Goal: Information Seeking & Learning: Learn about a topic

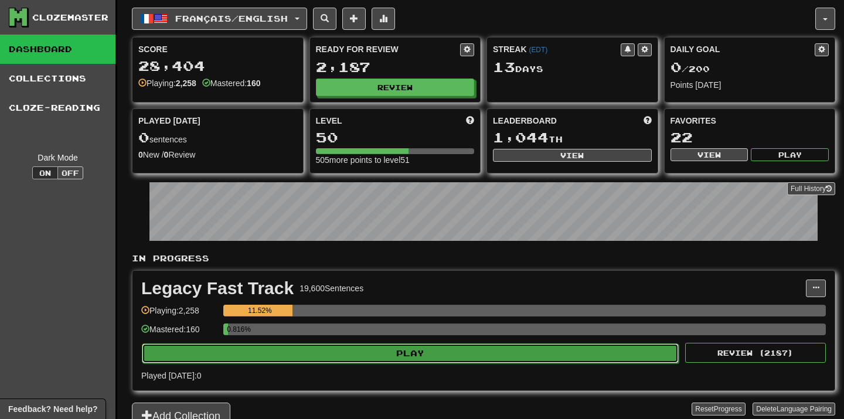
click at [412, 351] on button "Play" at bounding box center [410, 353] width 537 height 20
select select "**"
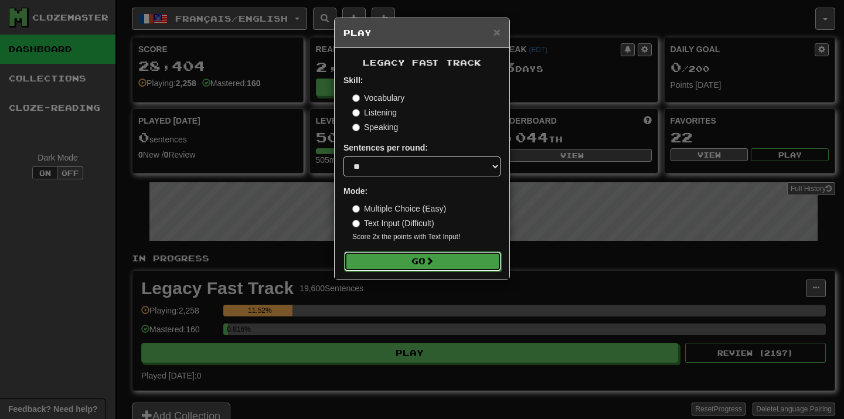
click at [466, 262] on button "Go" at bounding box center [422, 261] width 157 height 20
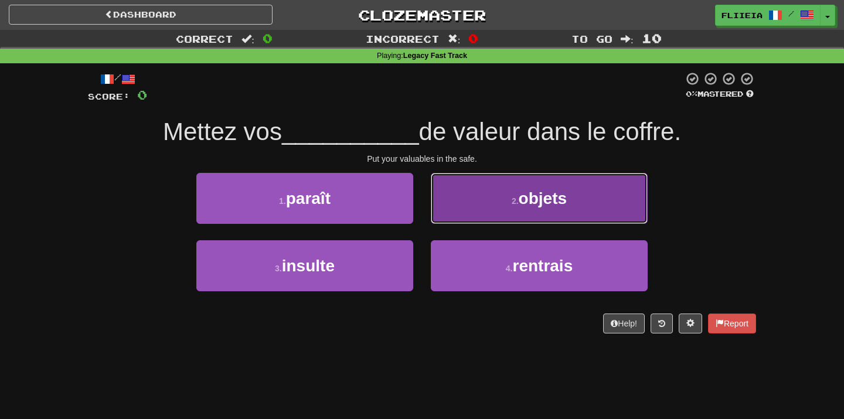
click at [541, 206] on span "objets" at bounding box center [542, 198] width 48 height 18
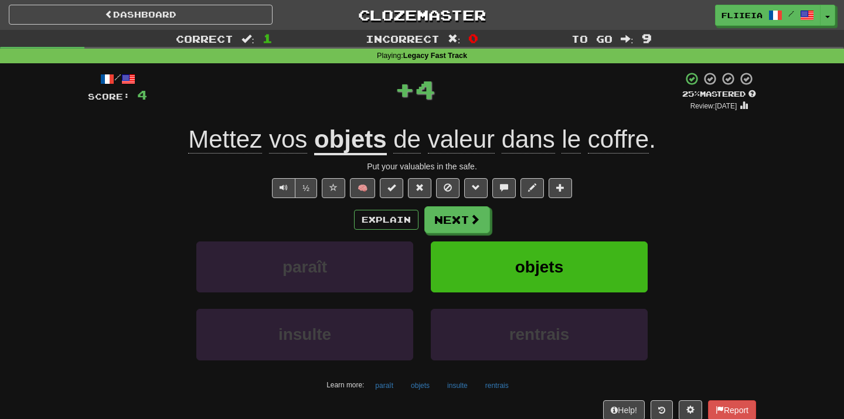
click at [756, 292] on div "/ Score: 4 + 4 25 % Mastered Review: [DATE] Mettez vos objets de valeur dans le…" at bounding box center [421, 259] width 685 height 392
click at [449, 212] on button "Next" at bounding box center [458, 220] width 66 height 27
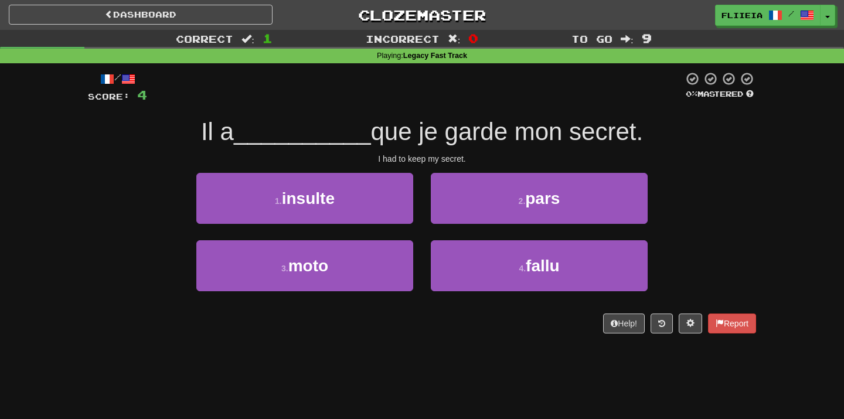
click at [442, 388] on div "Dashboard Clozemaster fliieia / Toggle Dropdown Dashboard Leaderboard Activity …" at bounding box center [422, 209] width 844 height 419
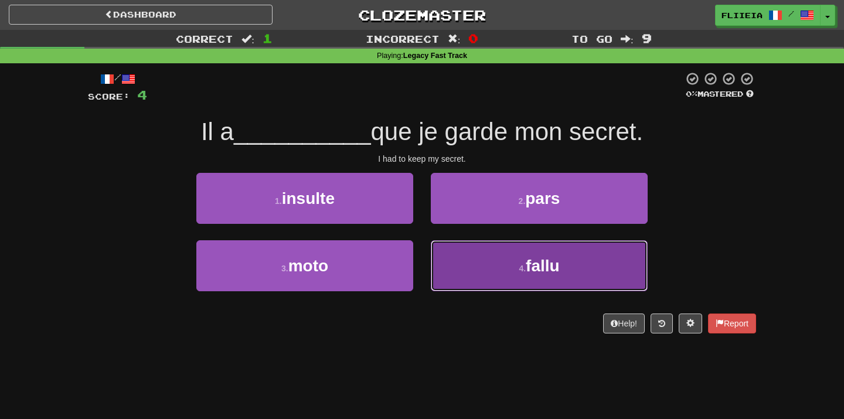
click at [497, 277] on button "4 . fallu" at bounding box center [539, 265] width 217 height 51
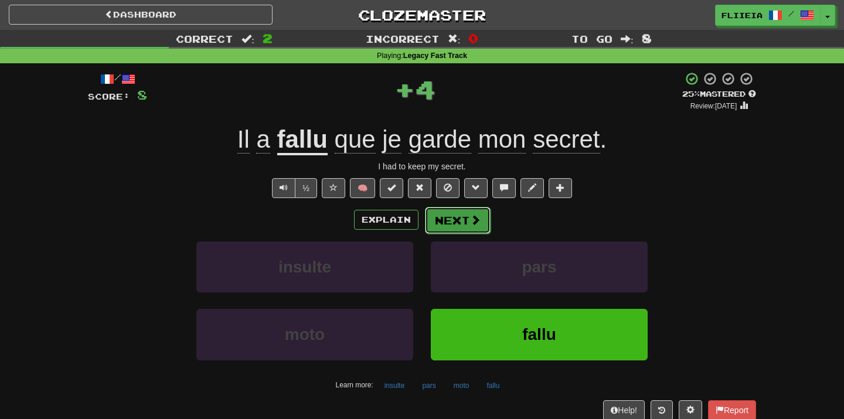
click at [462, 216] on button "Next" at bounding box center [458, 220] width 66 height 27
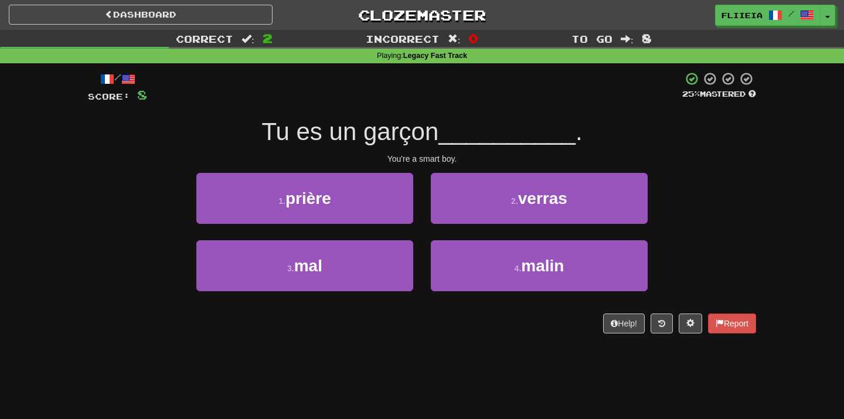
click at [462, 363] on div "Dashboard Clozemaster fliieia / Toggle Dropdown Dashboard Leaderboard Activity …" at bounding box center [422, 209] width 844 height 419
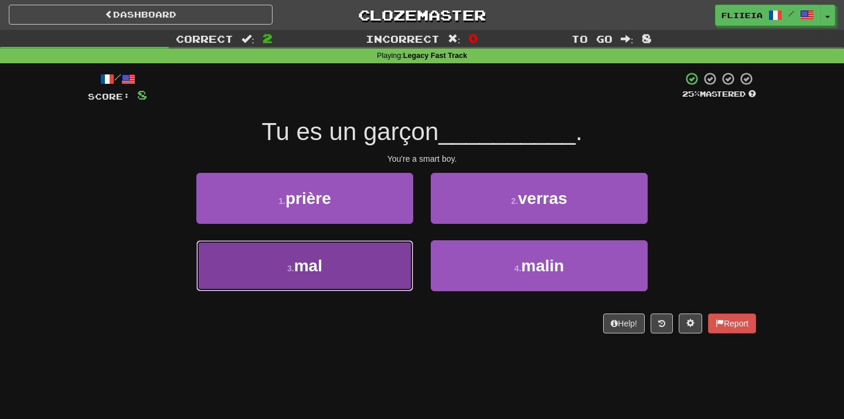
click at [364, 261] on button "3 . mal" at bounding box center [304, 265] width 217 height 51
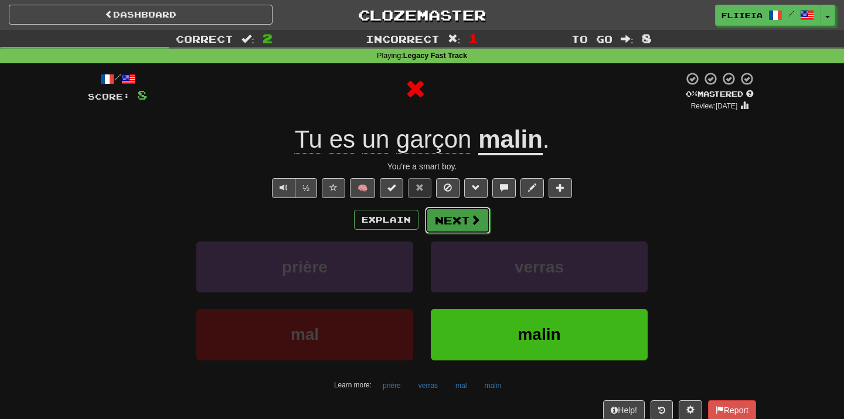
click at [458, 220] on button "Next" at bounding box center [458, 220] width 66 height 27
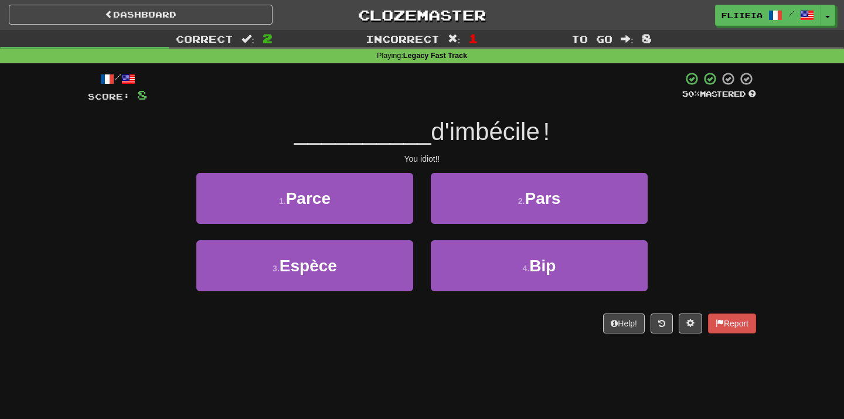
click at [452, 343] on div "/ Score: 8 50 % Mastered __________ d'imbécile ! You idiot!! 1 . Parce 2 . Pars…" at bounding box center [422, 206] width 668 height 286
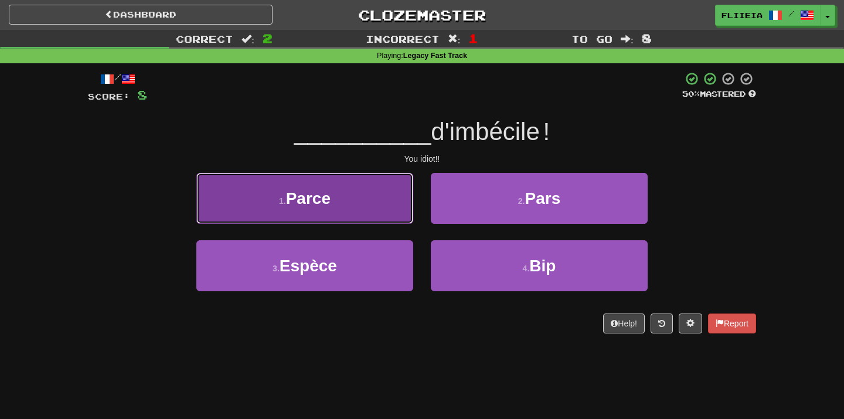
click at [363, 194] on button "1 . Parce" at bounding box center [304, 198] width 217 height 51
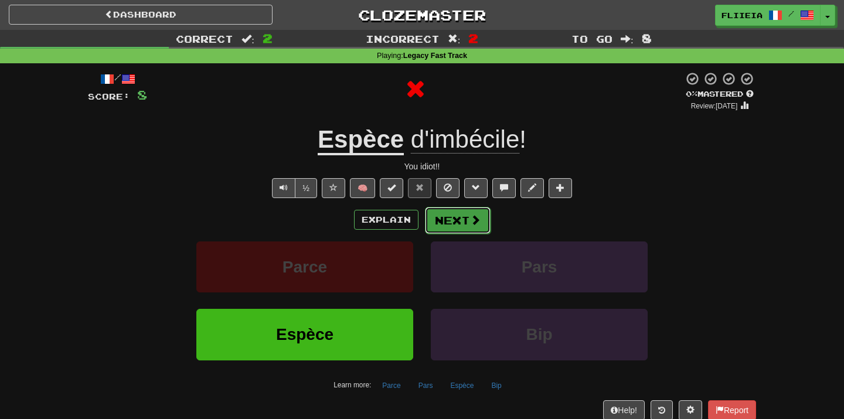
click at [462, 223] on button "Next" at bounding box center [458, 220] width 66 height 27
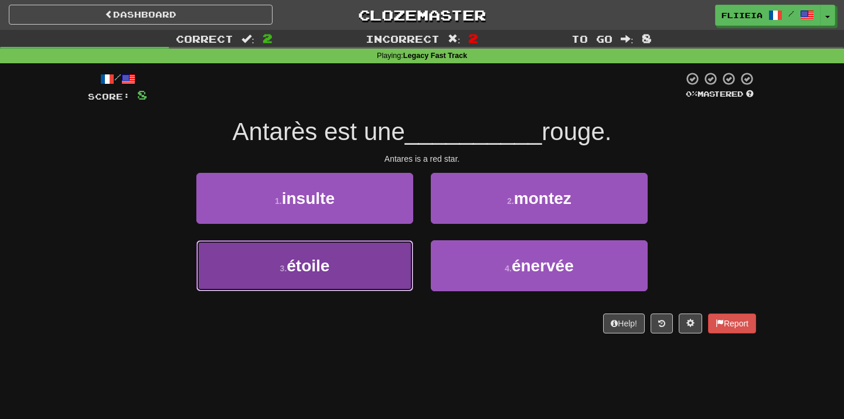
click at [370, 287] on button "3 . étoile" at bounding box center [304, 265] width 217 height 51
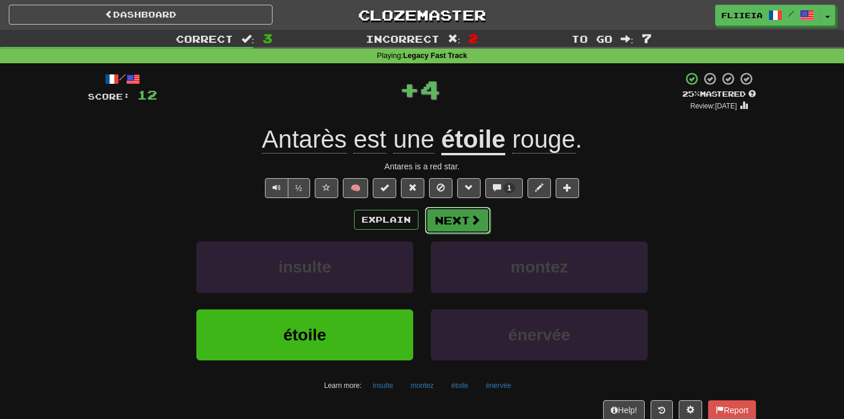
click at [470, 223] on span at bounding box center [475, 219] width 11 height 11
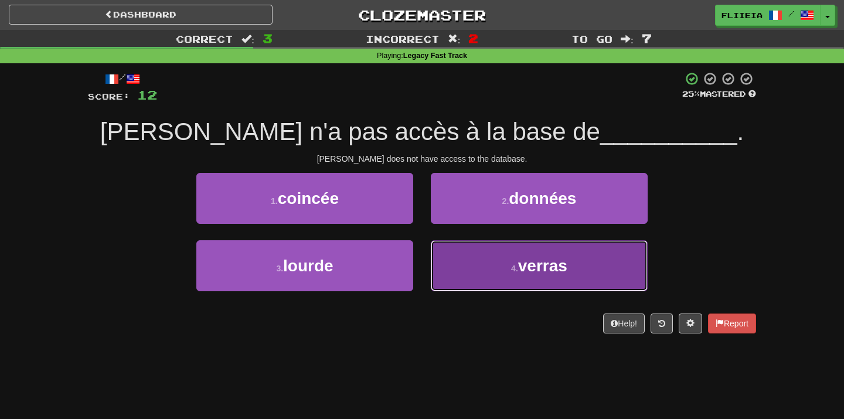
click at [442, 258] on button "4 . verras" at bounding box center [539, 265] width 217 height 51
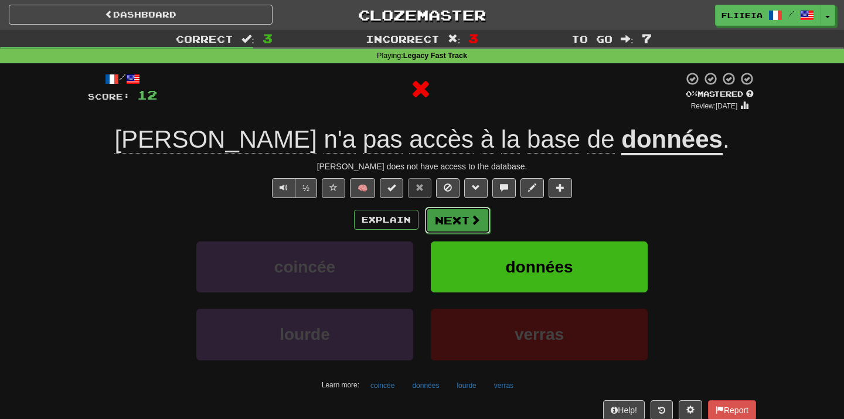
click at [458, 217] on button "Next" at bounding box center [458, 220] width 66 height 27
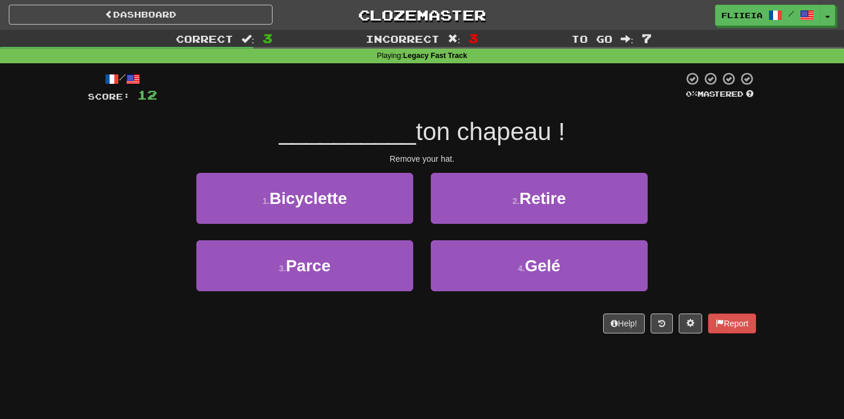
click at [443, 381] on div "Dashboard Clozemaster fliieia / Toggle Dropdown Dashboard Leaderboard Activity …" at bounding box center [422, 209] width 844 height 419
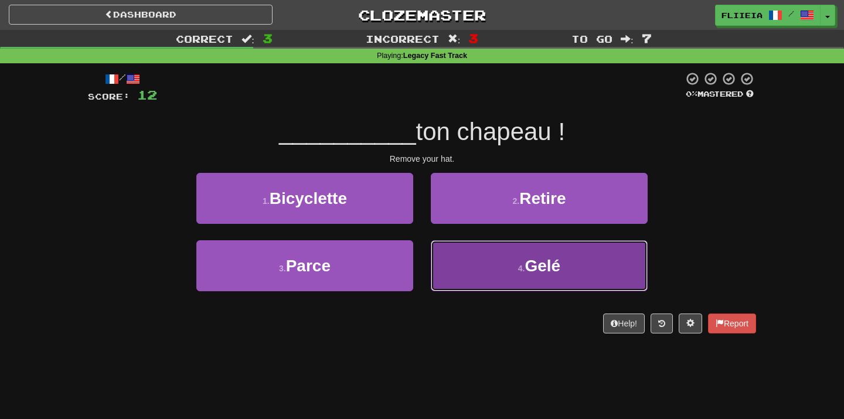
click at [562, 259] on button "4 . Gelé" at bounding box center [539, 265] width 217 height 51
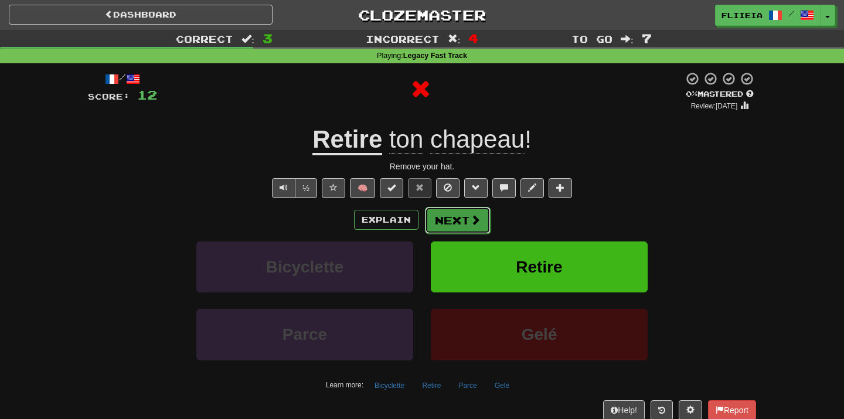
click at [442, 217] on button "Next" at bounding box center [458, 220] width 66 height 27
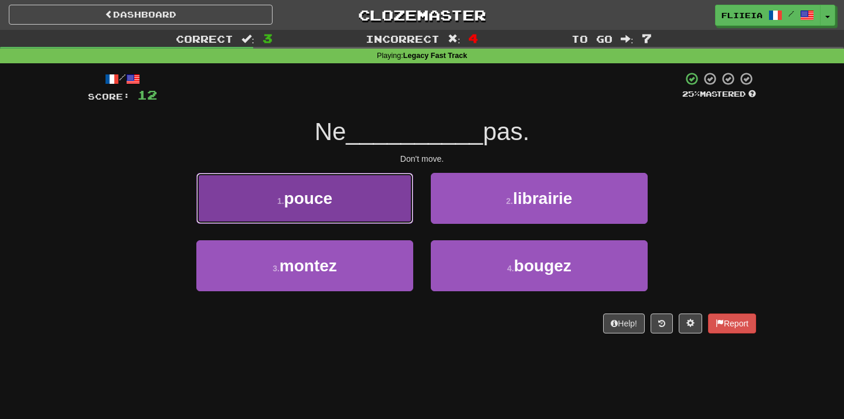
click at [361, 205] on button "1 . pouce" at bounding box center [304, 198] width 217 height 51
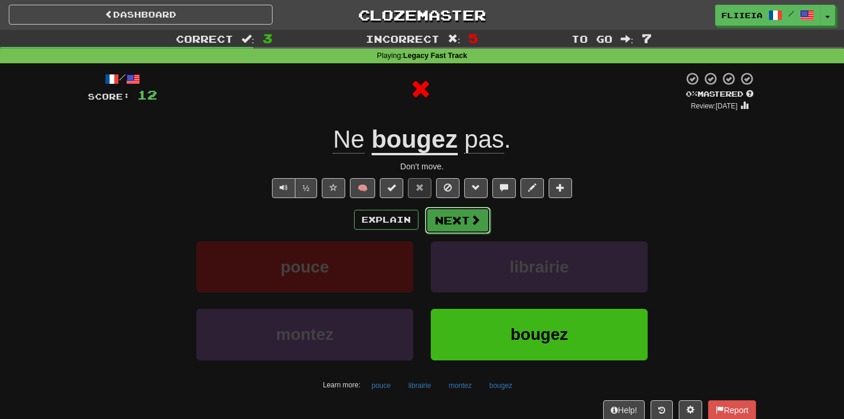
click at [460, 215] on button "Next" at bounding box center [458, 220] width 66 height 27
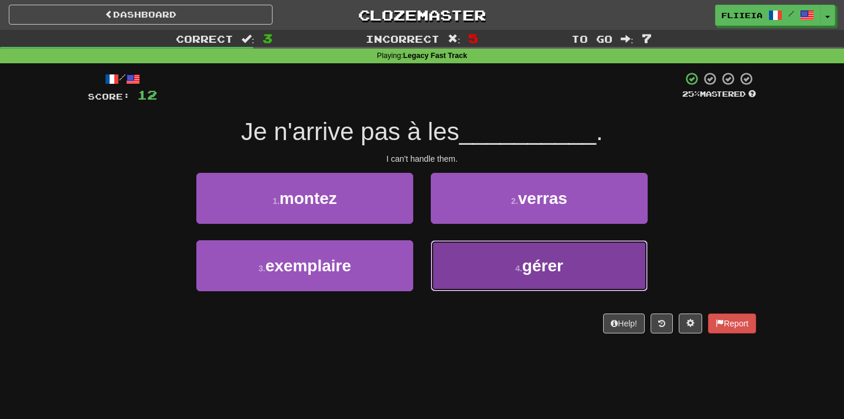
click at [466, 273] on button "4 . gérer" at bounding box center [539, 265] width 217 height 51
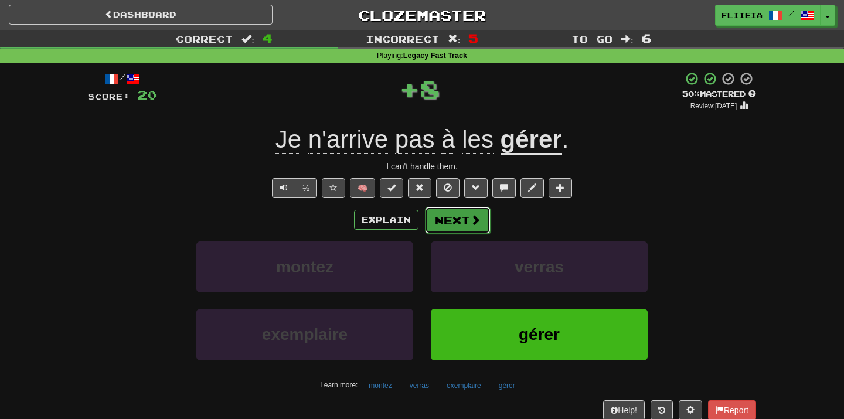
click at [460, 214] on button "Next" at bounding box center [458, 220] width 66 height 27
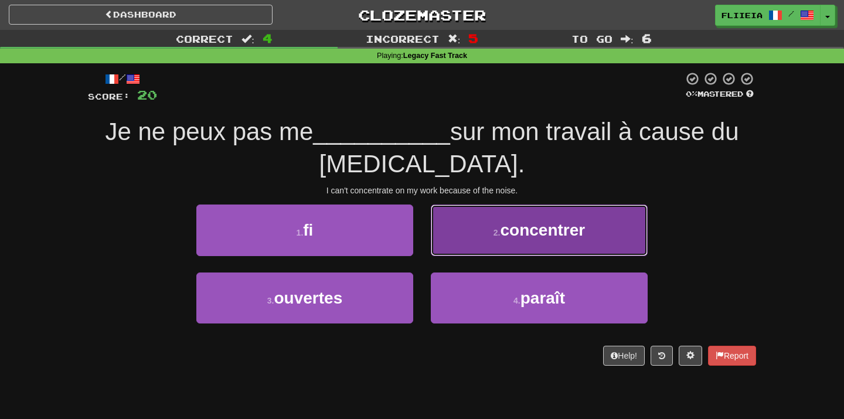
click at [458, 247] on button "2 . concentrer" at bounding box center [539, 229] width 217 height 51
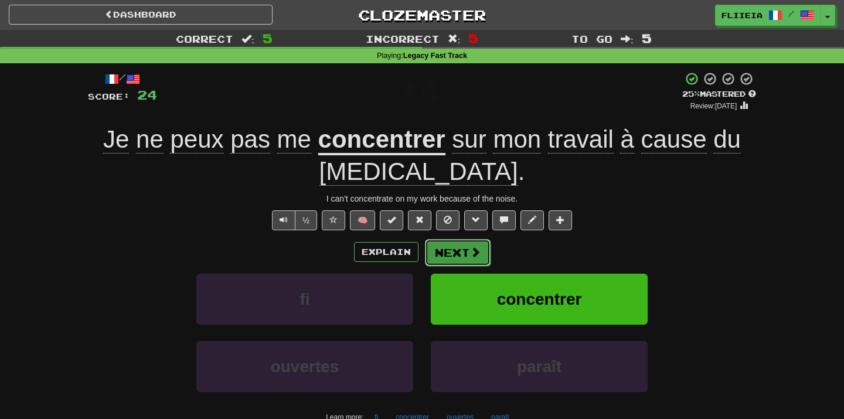
click at [481, 260] on button "Next" at bounding box center [458, 252] width 66 height 27
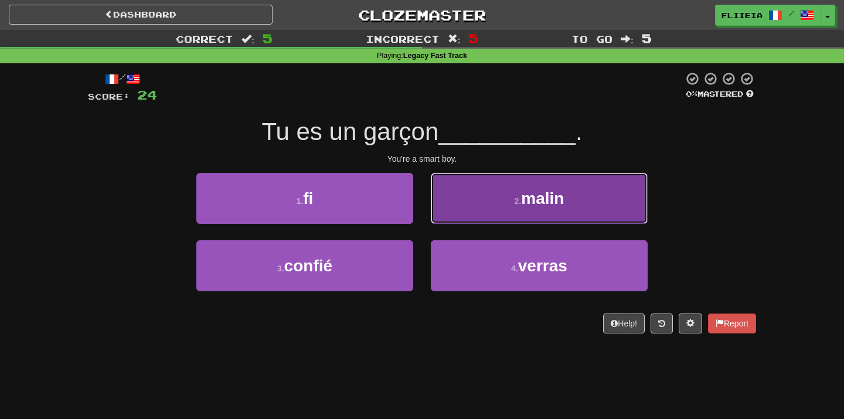
click at [498, 213] on button "2 . malin" at bounding box center [539, 198] width 217 height 51
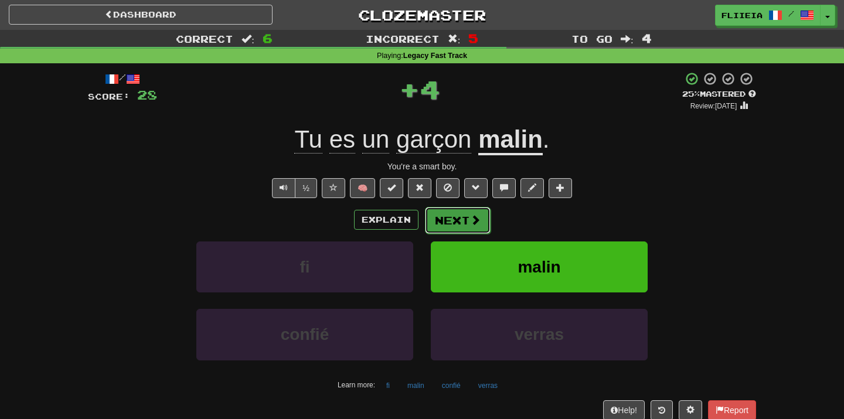
click at [470, 220] on span at bounding box center [475, 219] width 11 height 11
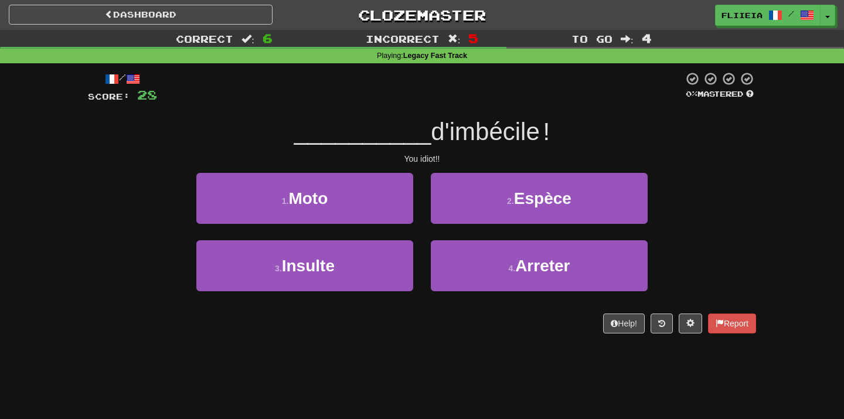
click at [469, 220] on button "2 . Espèce" at bounding box center [539, 198] width 217 height 51
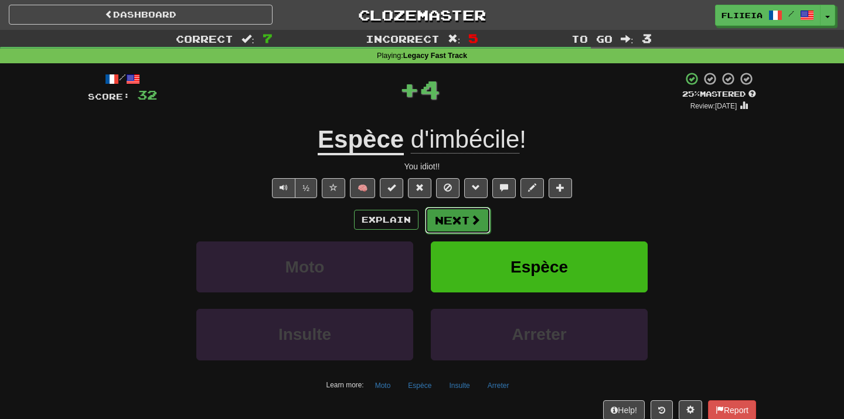
click at [450, 223] on button "Next" at bounding box center [458, 220] width 66 height 27
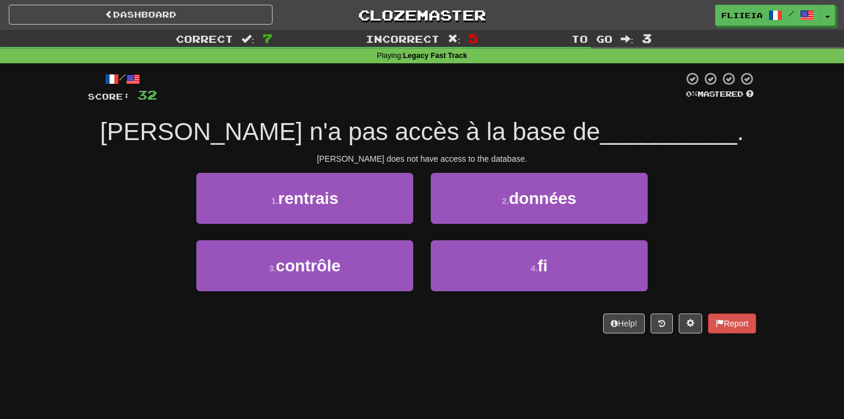
click at [419, 232] on div "1 . rentrais" at bounding box center [304, 206] width 234 height 67
click at [419, 231] on div "1 . rentrais" at bounding box center [304, 206] width 234 height 67
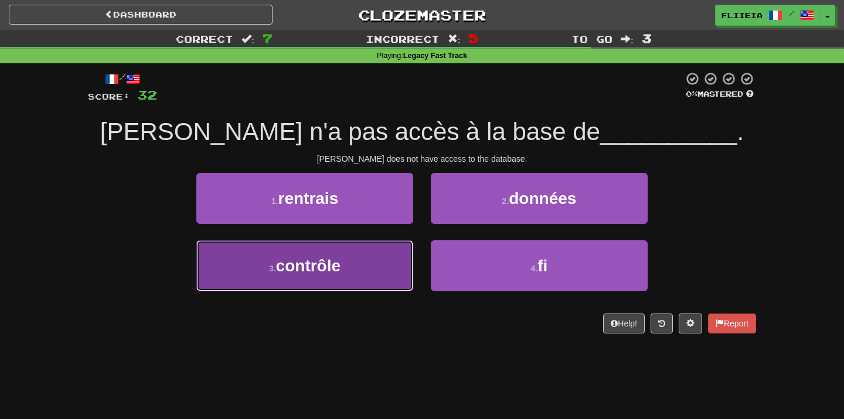
click at [387, 257] on button "3 . contrôle" at bounding box center [304, 265] width 217 height 51
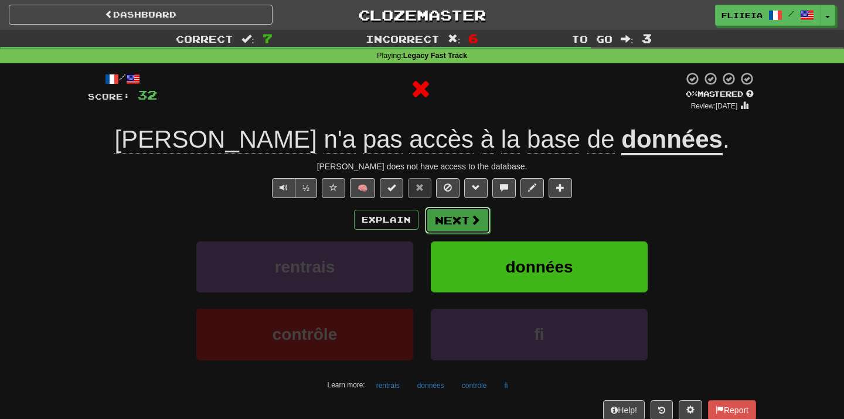
click at [453, 223] on button "Next" at bounding box center [458, 220] width 66 height 27
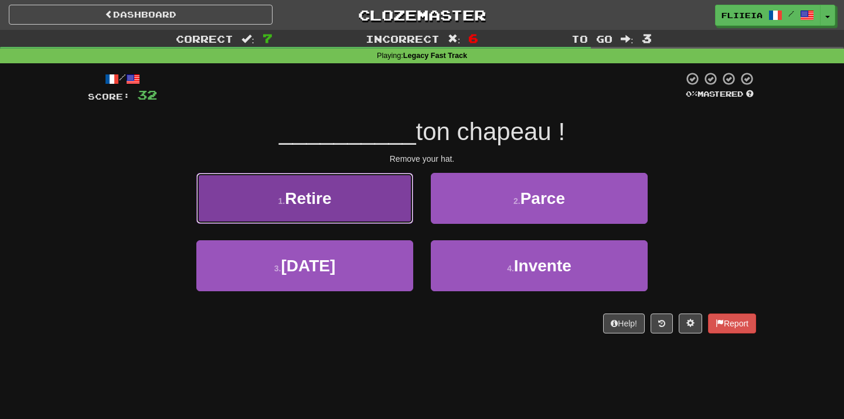
click at [398, 219] on button "1 . Retire" at bounding box center [304, 198] width 217 height 51
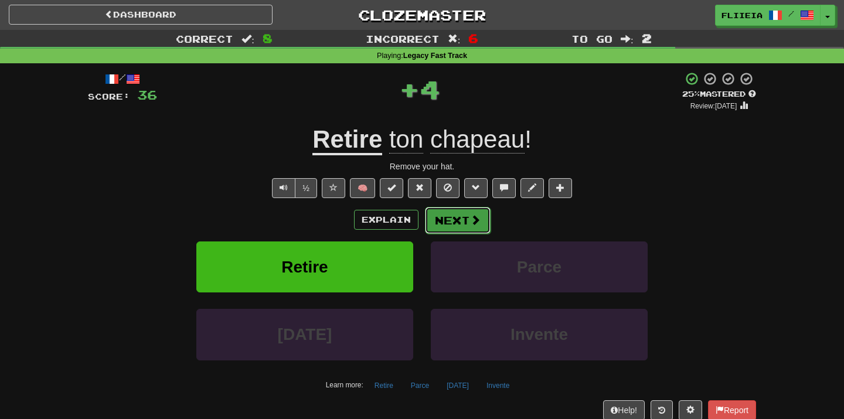
click at [457, 223] on button "Next" at bounding box center [458, 220] width 66 height 27
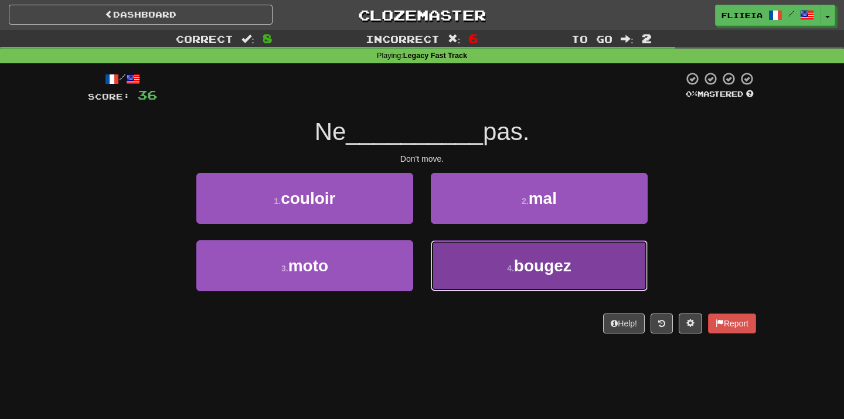
click at [458, 266] on button "4 . bougez" at bounding box center [539, 265] width 217 height 51
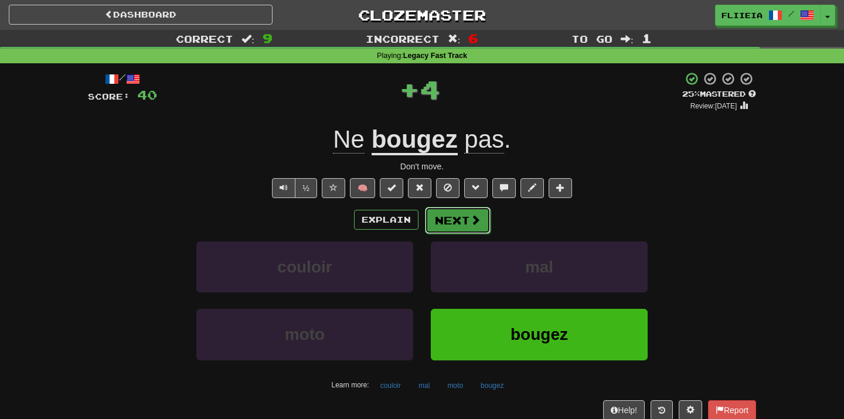
click at [456, 228] on button "Next" at bounding box center [458, 220] width 66 height 27
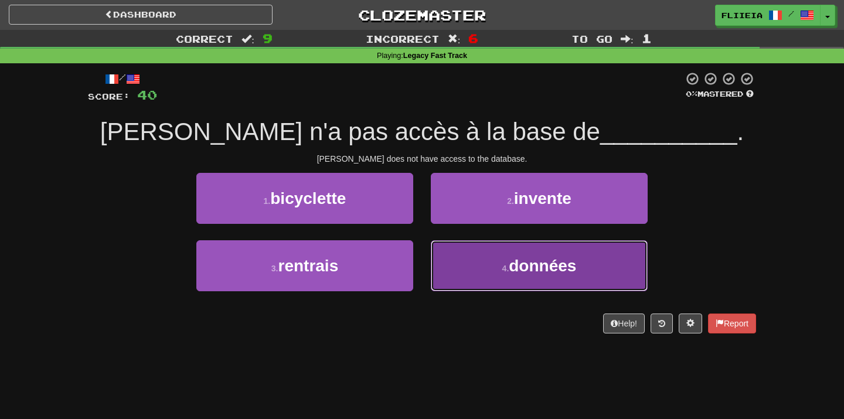
click at [473, 247] on button "4 . données" at bounding box center [539, 265] width 217 height 51
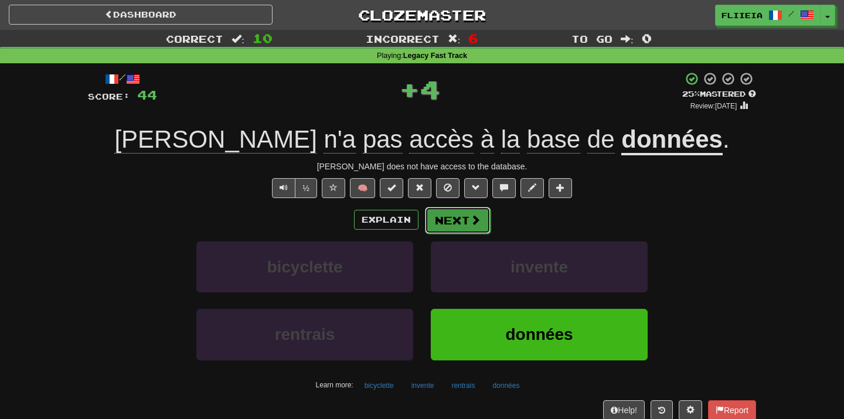
click at [452, 217] on button "Next" at bounding box center [458, 220] width 66 height 27
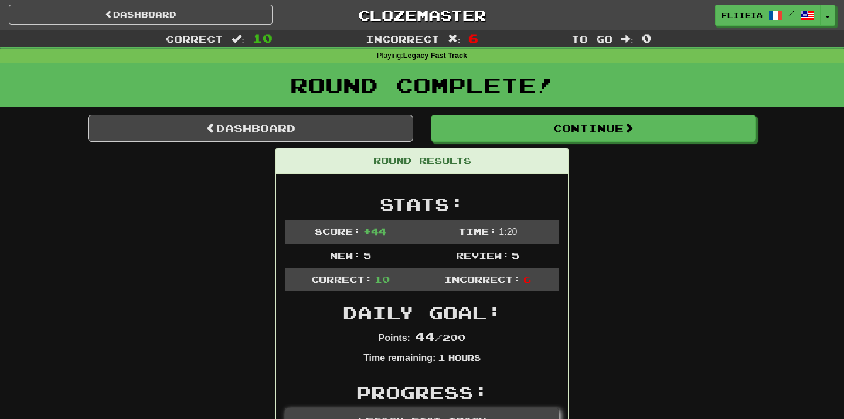
click at [316, 129] on link "Dashboard" at bounding box center [250, 128] width 325 height 27
